Goal: Consume media (video, audio)

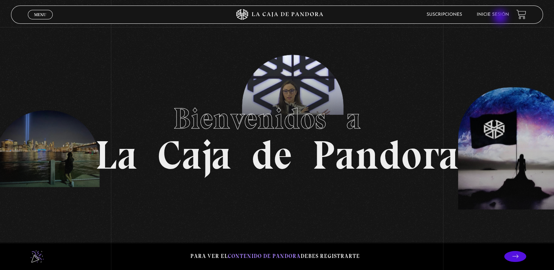
click at [501, 18] on li "Inicie sesión" at bounding box center [493, 14] width 32 height 11
click at [500, 15] on link "Inicie sesión" at bounding box center [493, 14] width 32 height 4
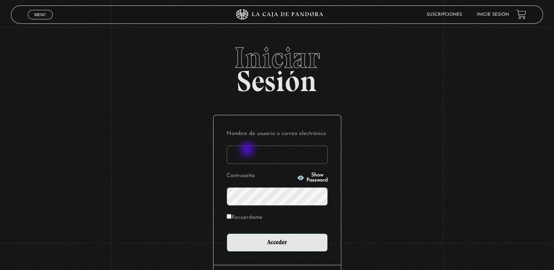
click at [247, 150] on input "Nombre de usuario o correo electrónico" at bounding box center [277, 155] width 101 height 18
type input "nana.0486@hotmail.com"
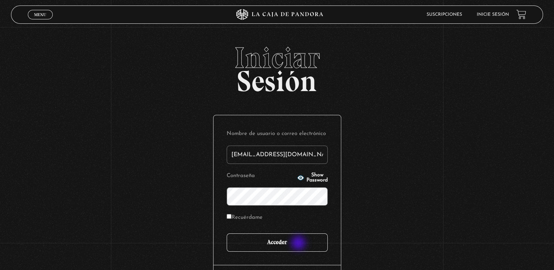
click at [299, 244] on input "Acceder" at bounding box center [277, 243] width 101 height 18
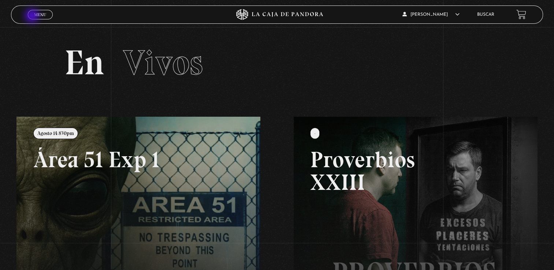
click at [33, 16] on link "Menu Cerrar" at bounding box center [40, 15] width 25 height 10
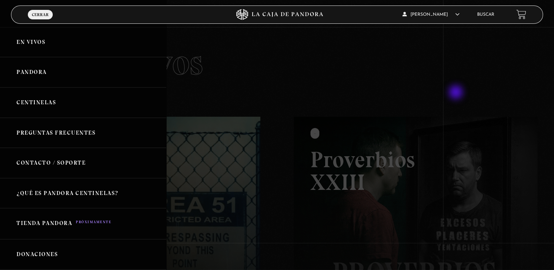
click at [457, 93] on div at bounding box center [277, 135] width 554 height 270
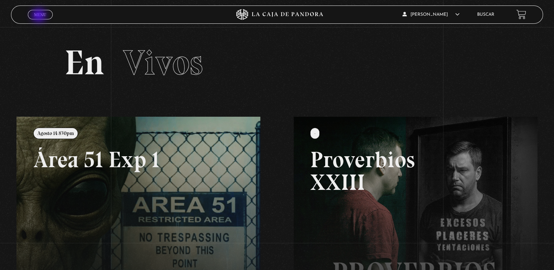
click at [40, 16] on span "Menu" at bounding box center [40, 14] width 12 height 4
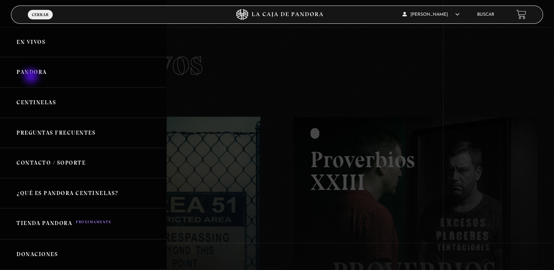
click at [32, 77] on link "Pandora" at bounding box center [83, 72] width 166 height 30
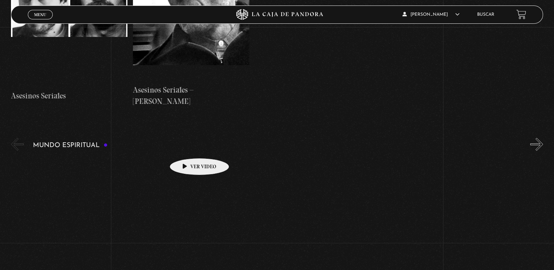
scroll to position [2526, 0]
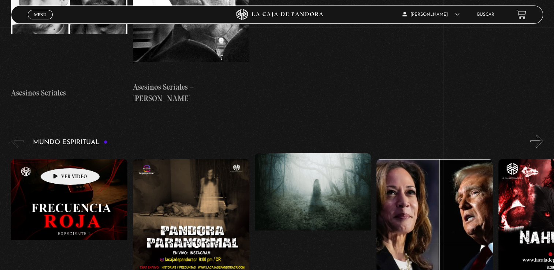
click at [59, 159] on figure at bounding box center [69, 225] width 116 height 132
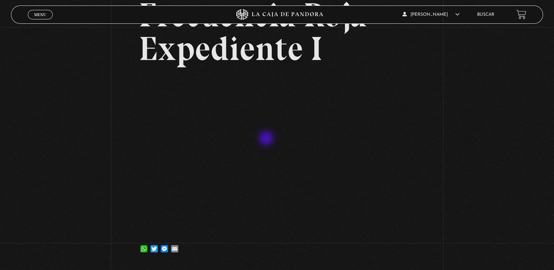
scroll to position [73, 0]
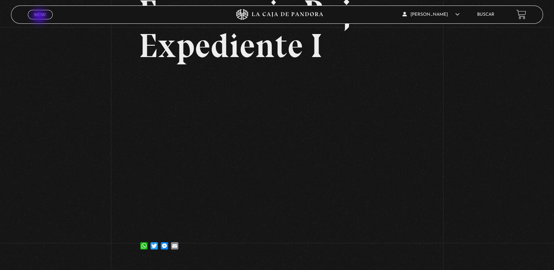
click at [40, 17] on span "Menu" at bounding box center [40, 14] width 12 height 4
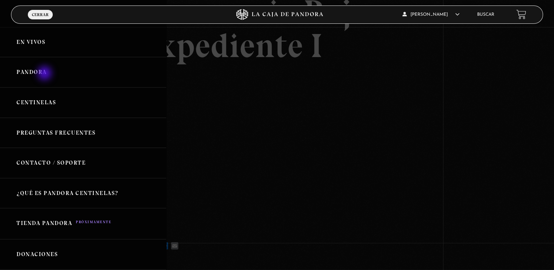
click at [45, 74] on link "Pandora" at bounding box center [83, 72] width 166 height 30
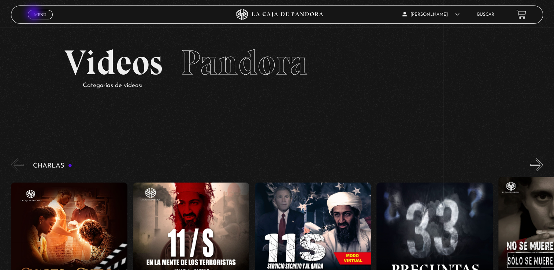
click at [34, 14] on span "Menu" at bounding box center [40, 14] width 12 height 4
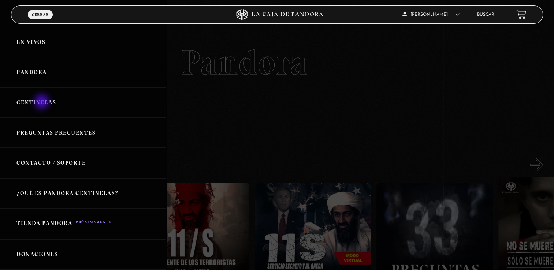
click at [42, 103] on link "Centinelas" at bounding box center [83, 103] width 166 height 30
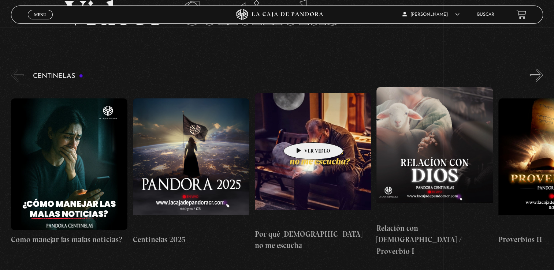
scroll to position [73, 0]
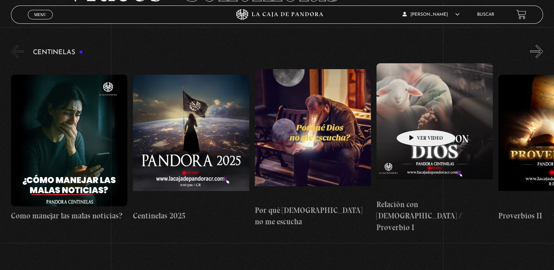
click at [414, 118] on figure at bounding box center [434, 129] width 116 height 132
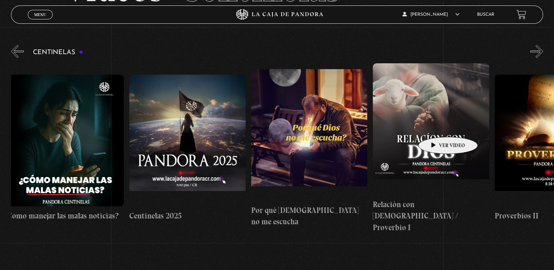
click at [436, 126] on figure at bounding box center [431, 129] width 116 height 132
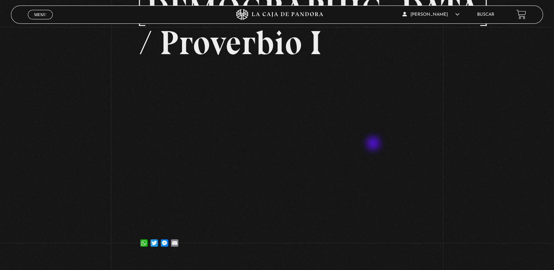
scroll to position [73, 0]
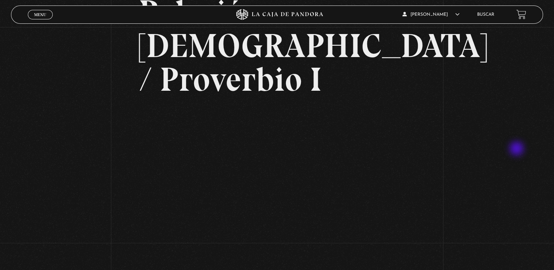
click at [517, 149] on div "Volver [DATE] Relación con [DEMOGRAPHIC_DATA] / Proverbio I WhatsApp Twitter Me…" at bounding box center [277, 125] width 554 height 343
click at [451, 149] on div "Volver [DATE] Relación con [DEMOGRAPHIC_DATA] / Proverbio I WhatsApp Twitter Me…" at bounding box center [277, 125] width 554 height 343
click at [501, 130] on div "Volver [DATE] Relación con [DEMOGRAPHIC_DATA] / Proverbio I WhatsApp Twitter Me…" at bounding box center [277, 125] width 554 height 343
